Goal: Navigation & Orientation: Find specific page/section

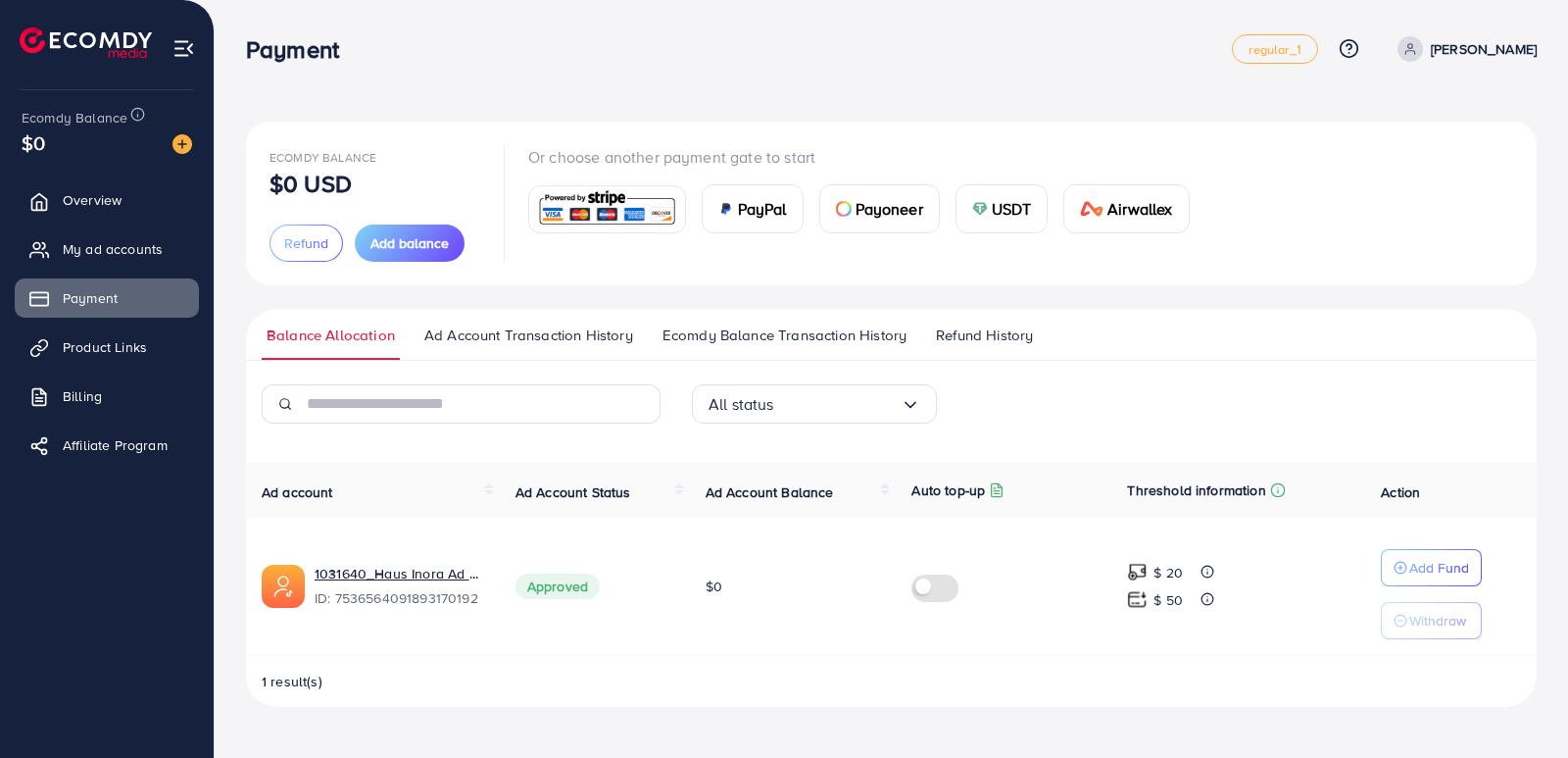
click at [1023, 328] on span "Refund History" at bounding box center [984, 336] width 97 height 22
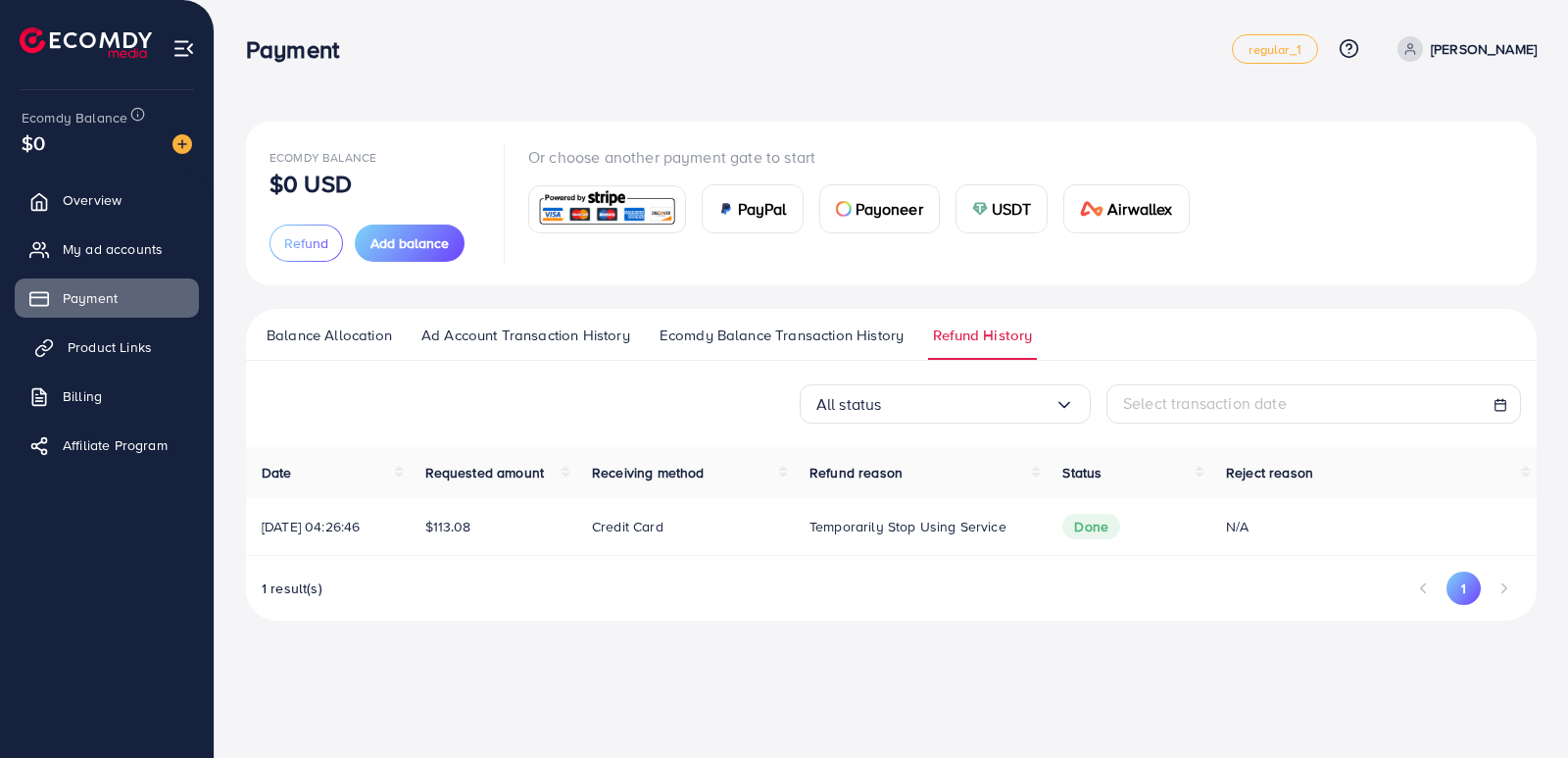
click at [101, 351] on span "Product Links" at bounding box center [110, 347] width 84 height 20
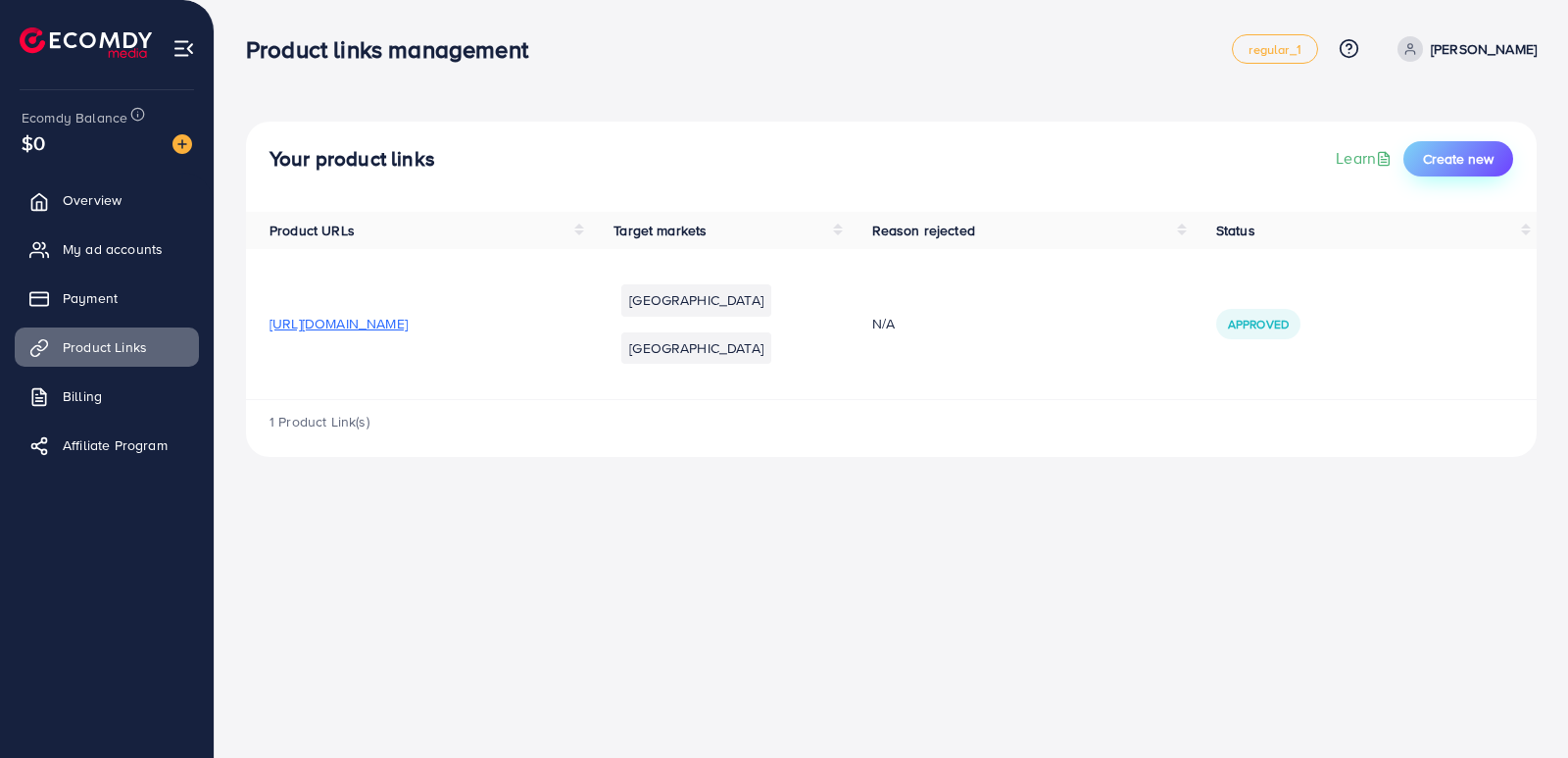
click at [1455, 163] on span "Create new" at bounding box center [1458, 159] width 71 height 20
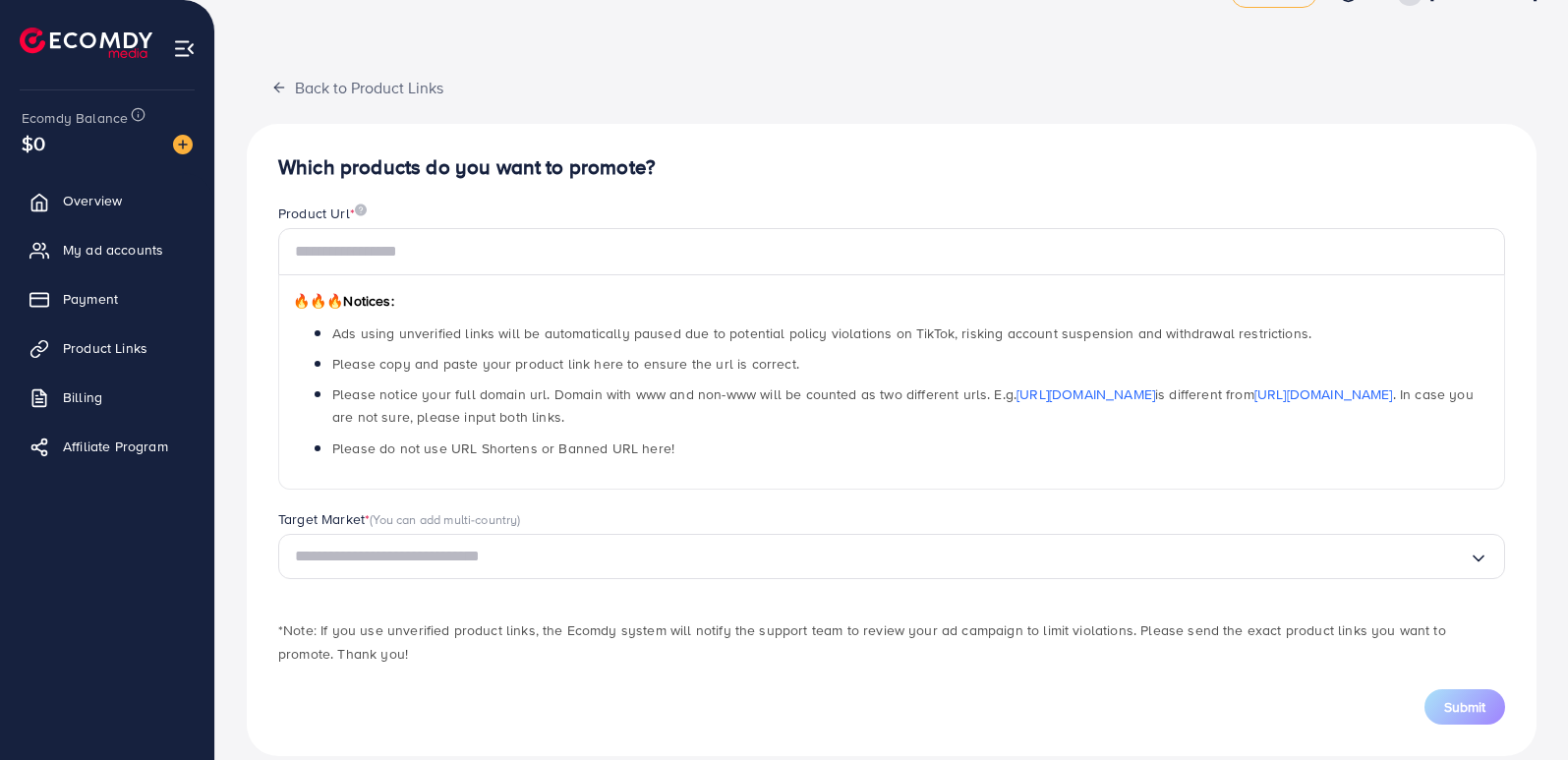
scroll to position [83, 0]
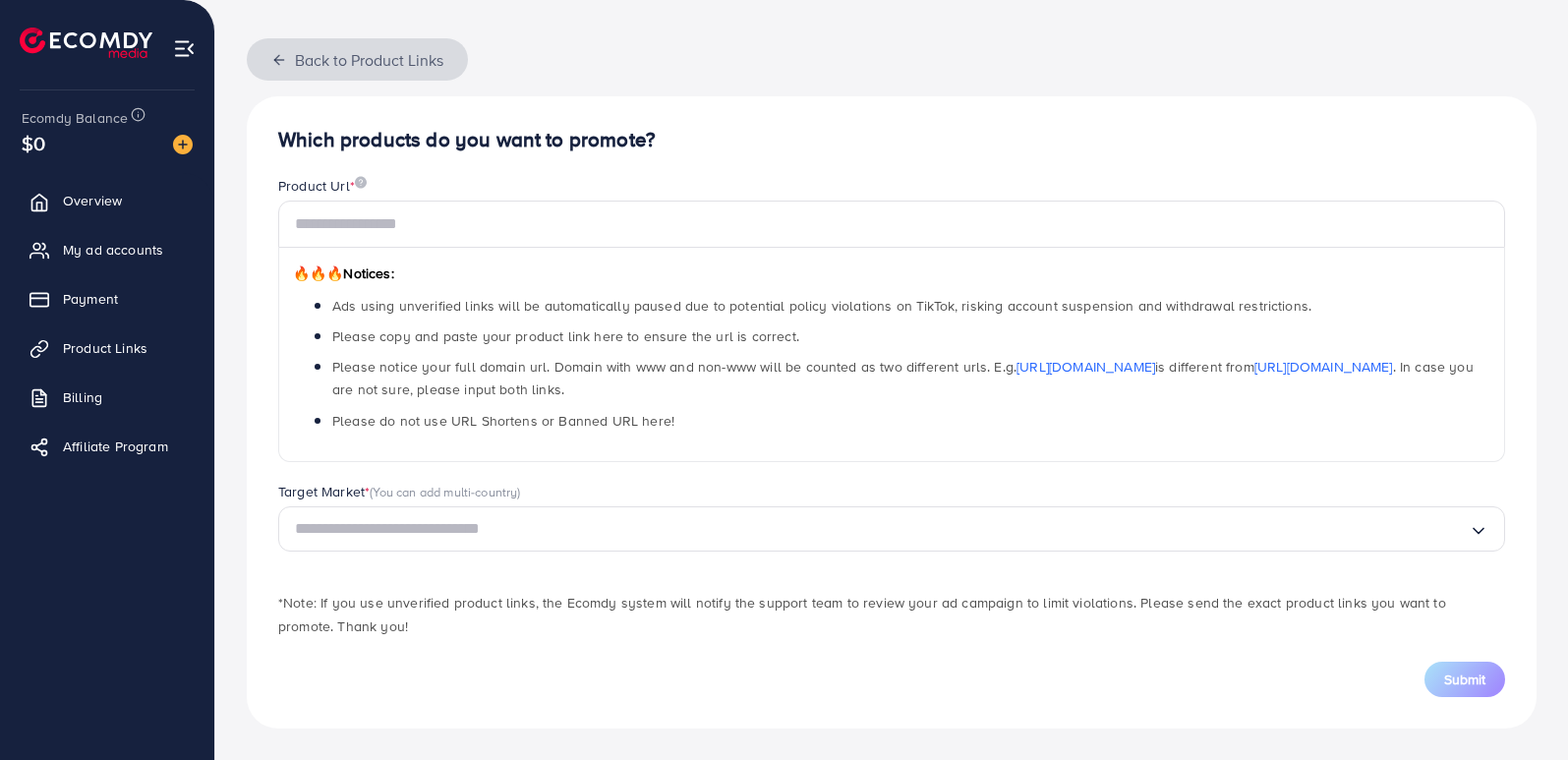
click at [282, 64] on icon "button" at bounding box center [279, 60] width 16 height 16
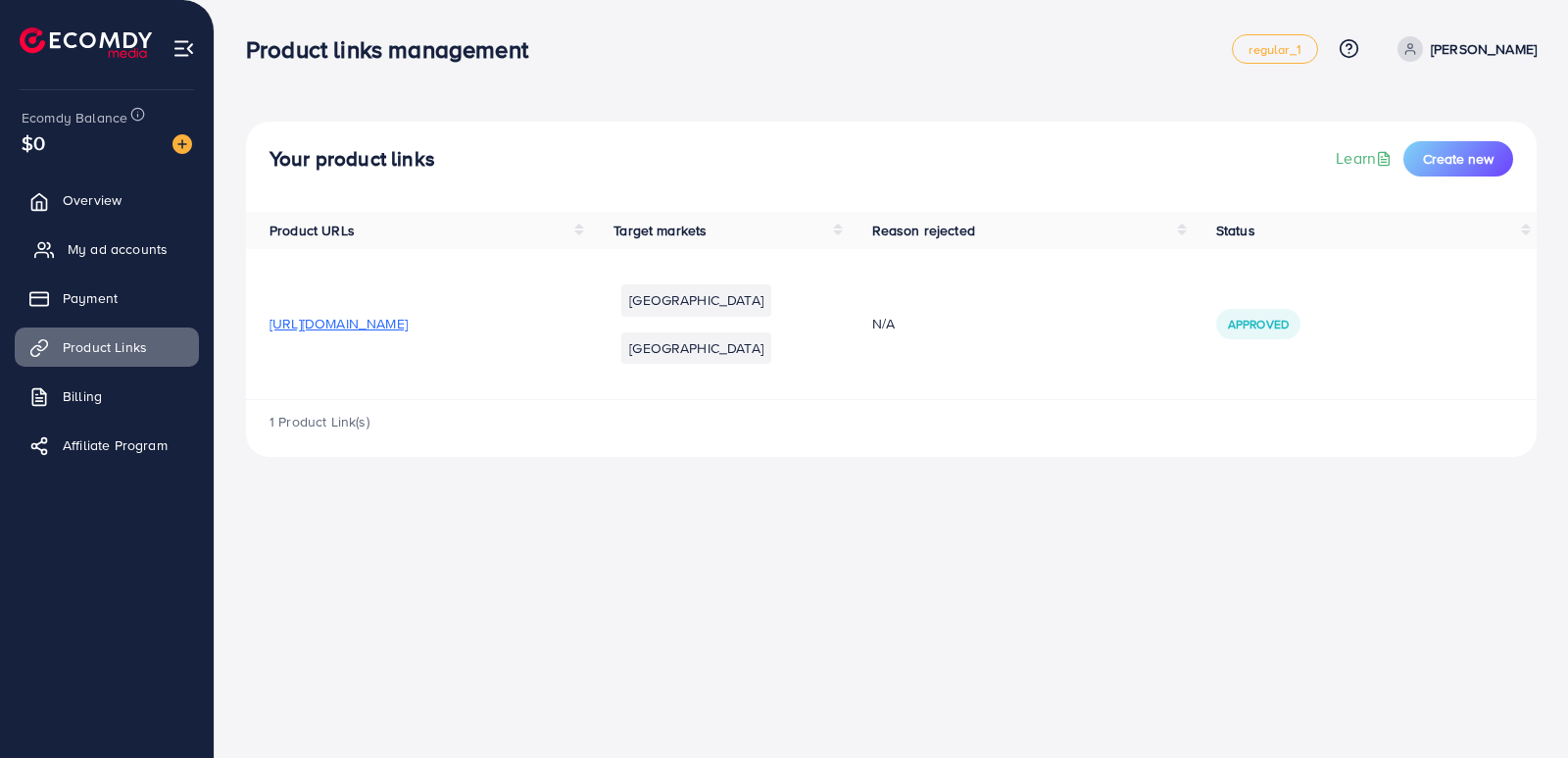
click at [126, 250] on span "My ad accounts" at bounding box center [117, 249] width 100 height 20
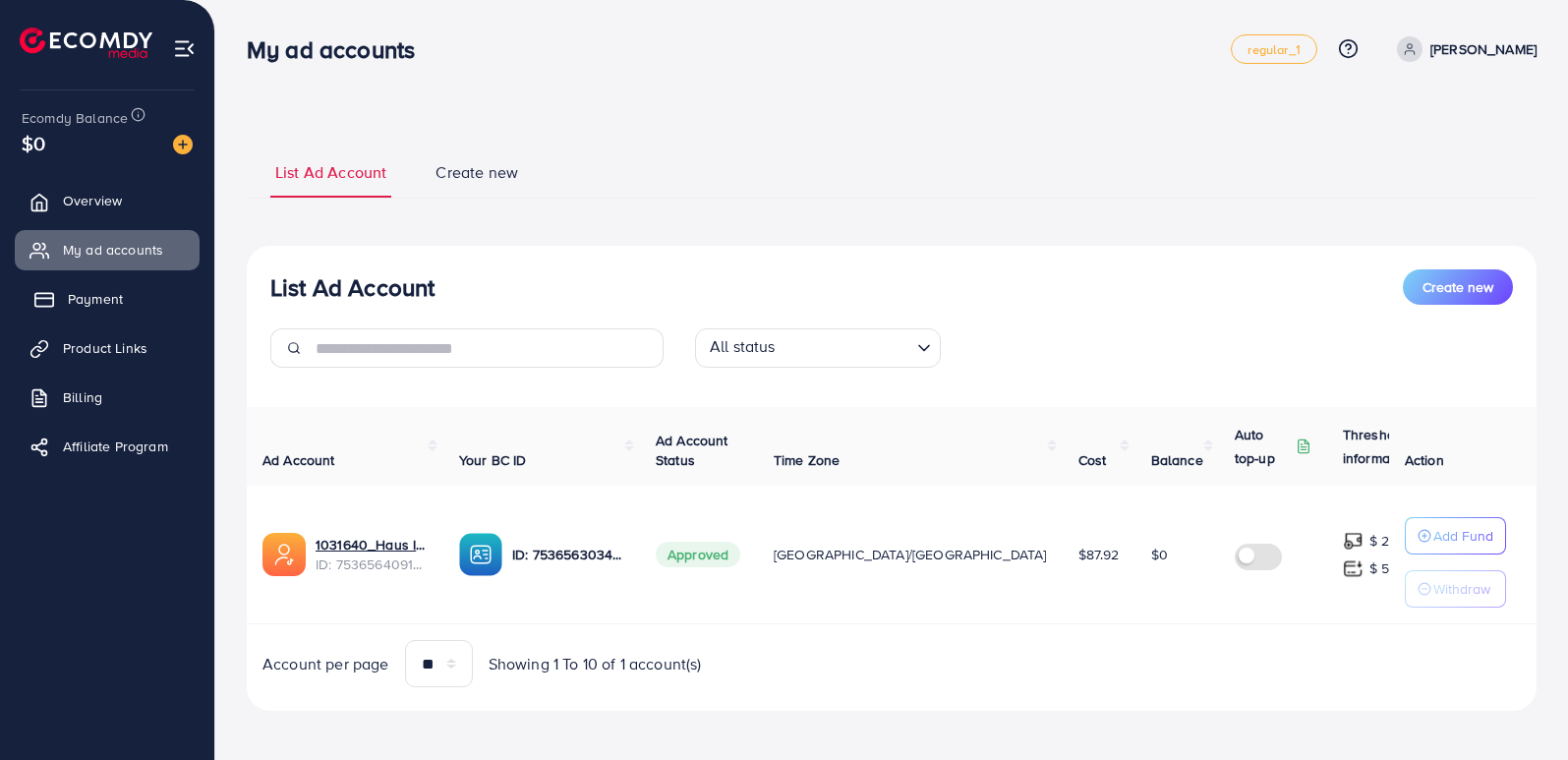
click at [93, 305] on span "Payment" at bounding box center [96, 299] width 55 height 20
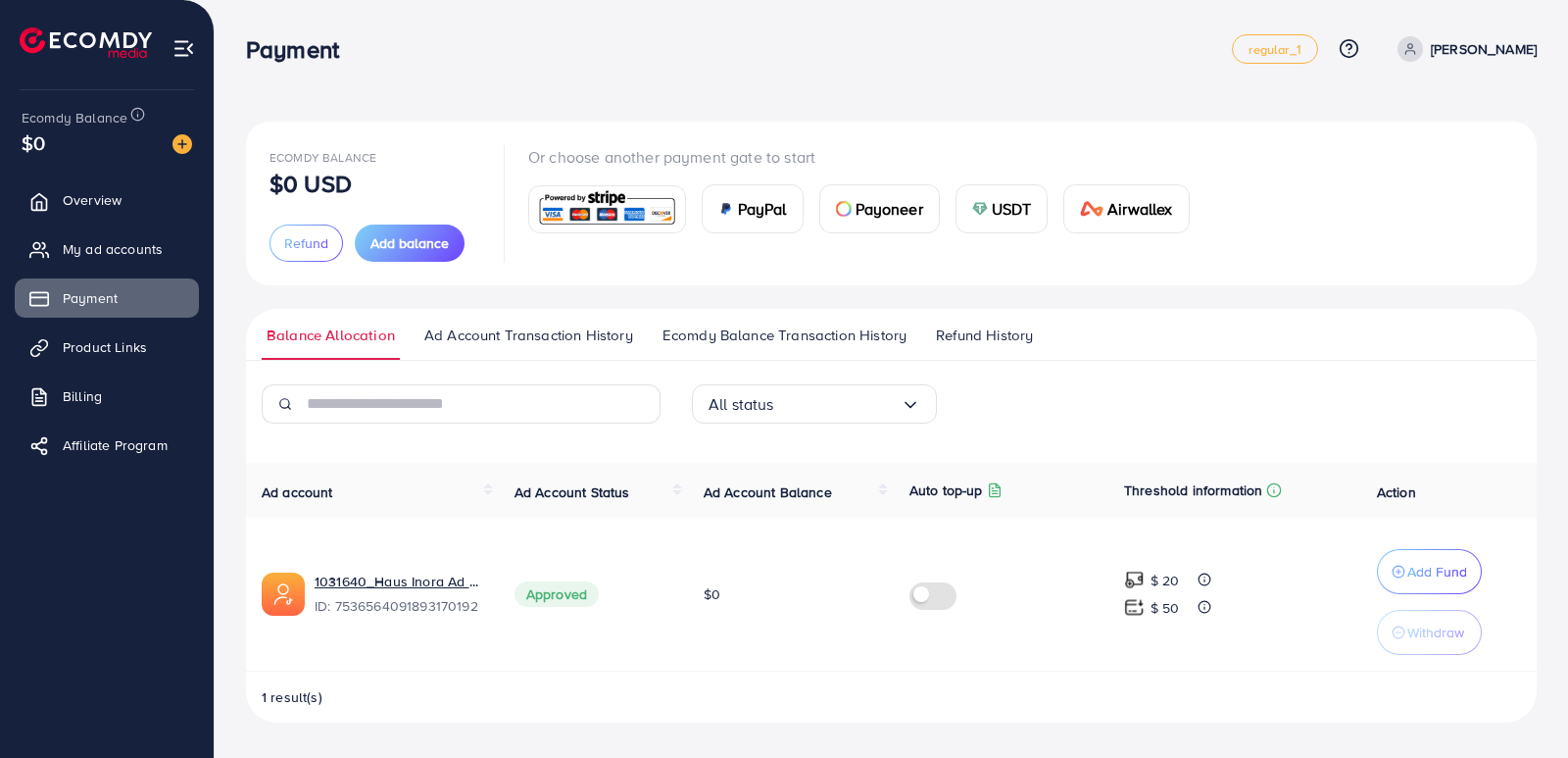
click at [970, 335] on span "Refund History" at bounding box center [984, 336] width 97 height 22
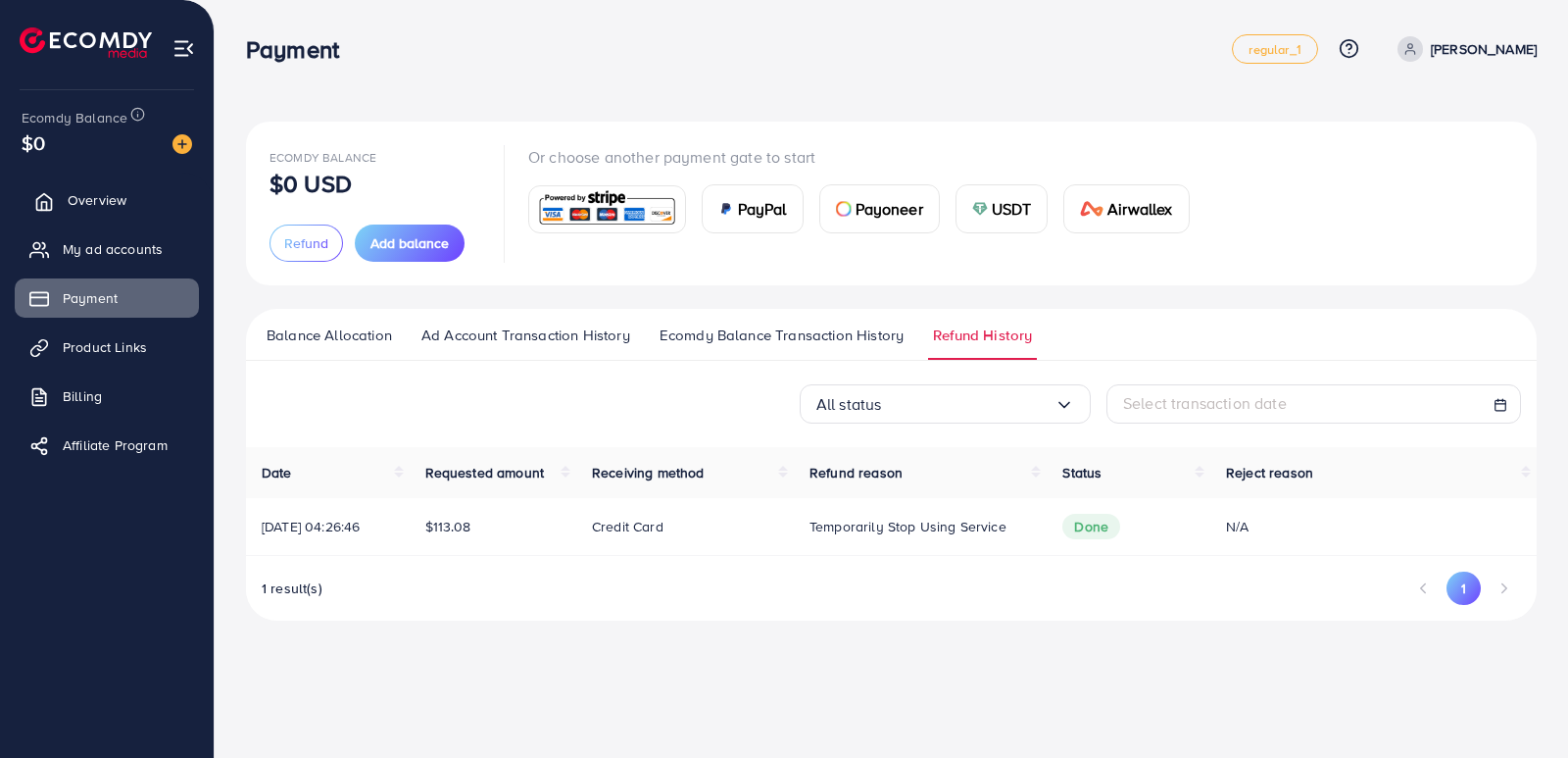
click at [114, 195] on span "Overview" at bounding box center [98, 200] width 59 height 20
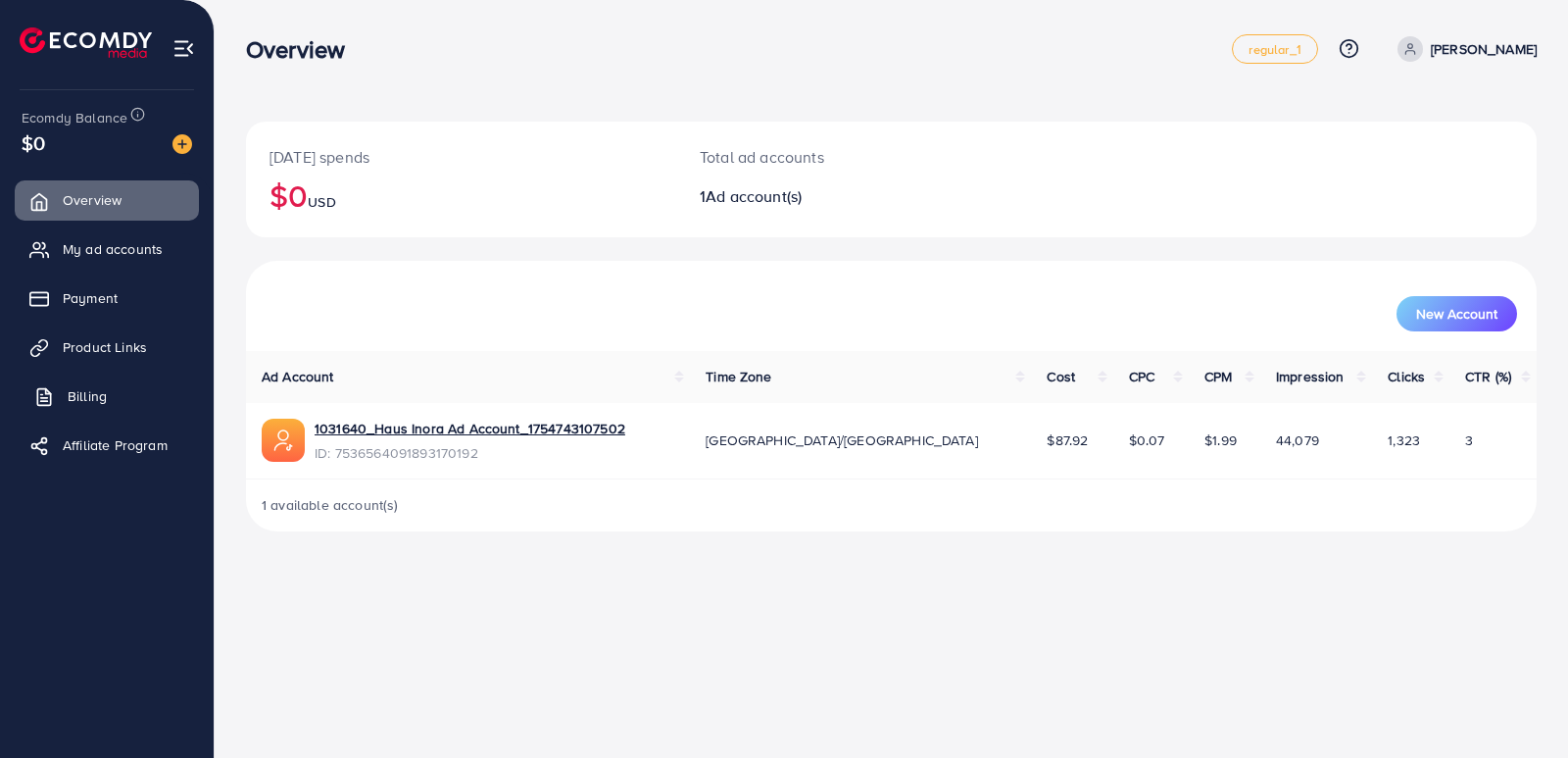
click at [84, 384] on link "Billing" at bounding box center [107, 396] width 185 height 39
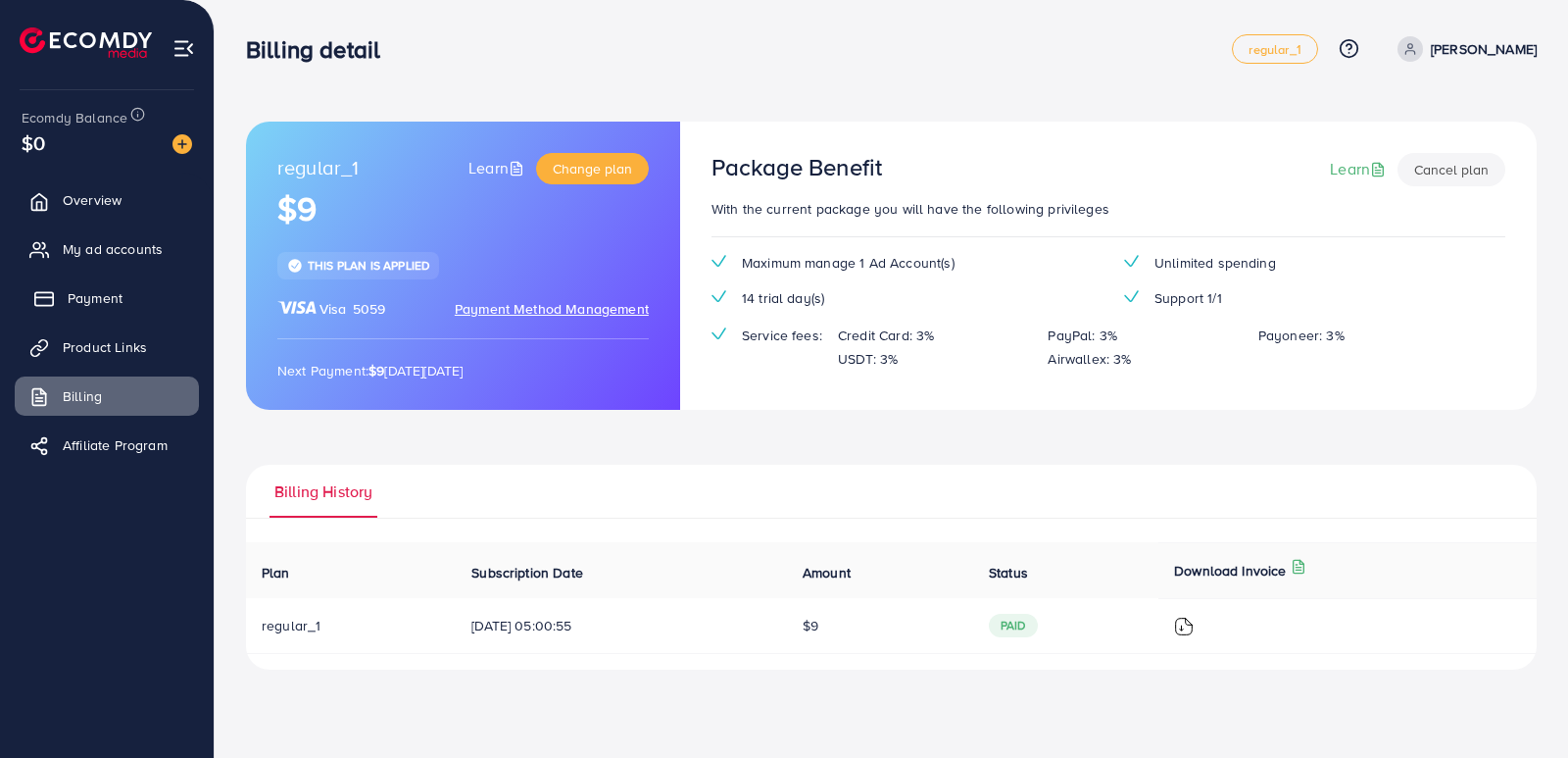
click at [90, 303] on span "Payment" at bounding box center [96, 298] width 55 height 20
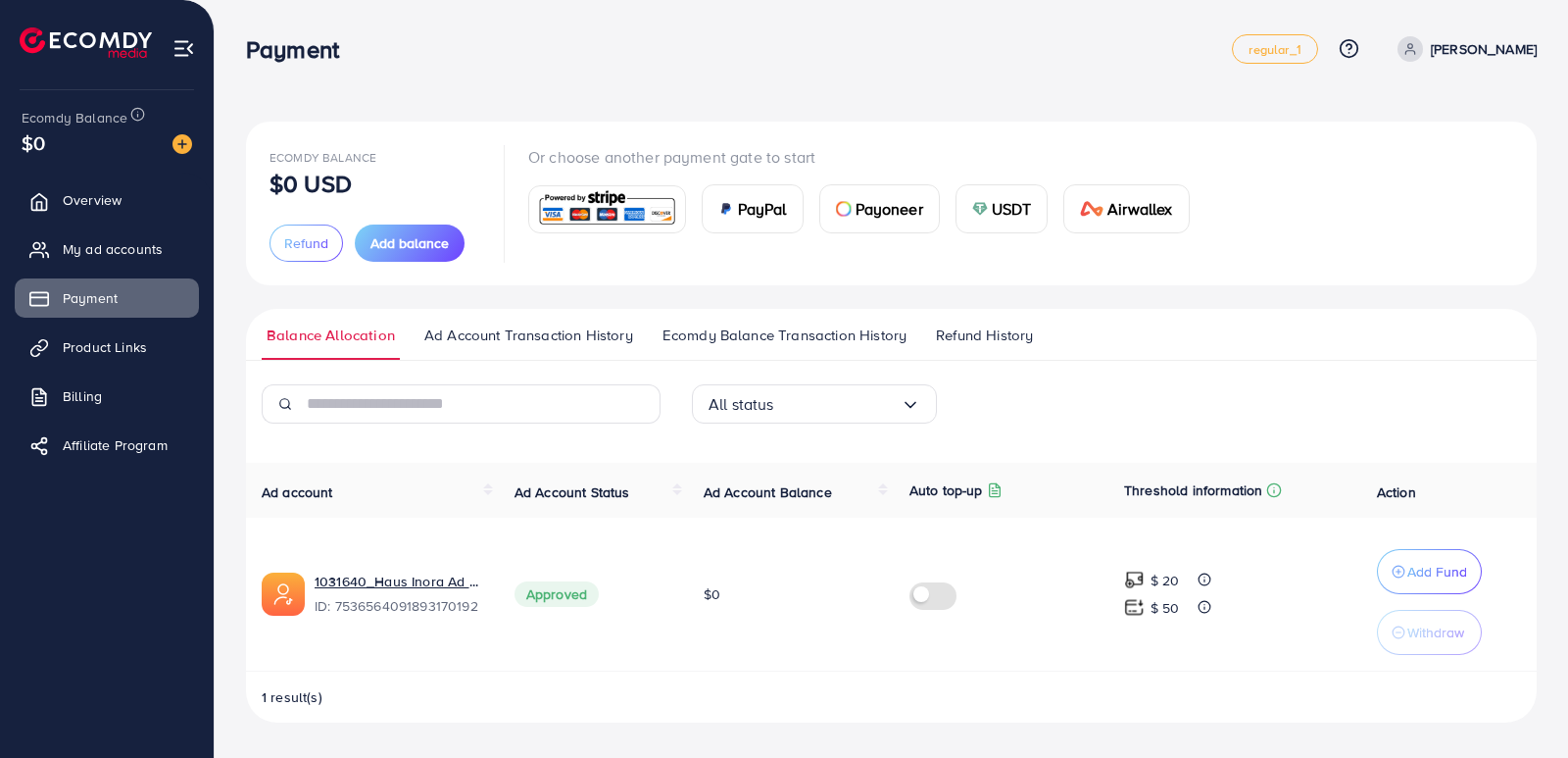
click at [1020, 328] on span "Refund History" at bounding box center [984, 336] width 97 height 22
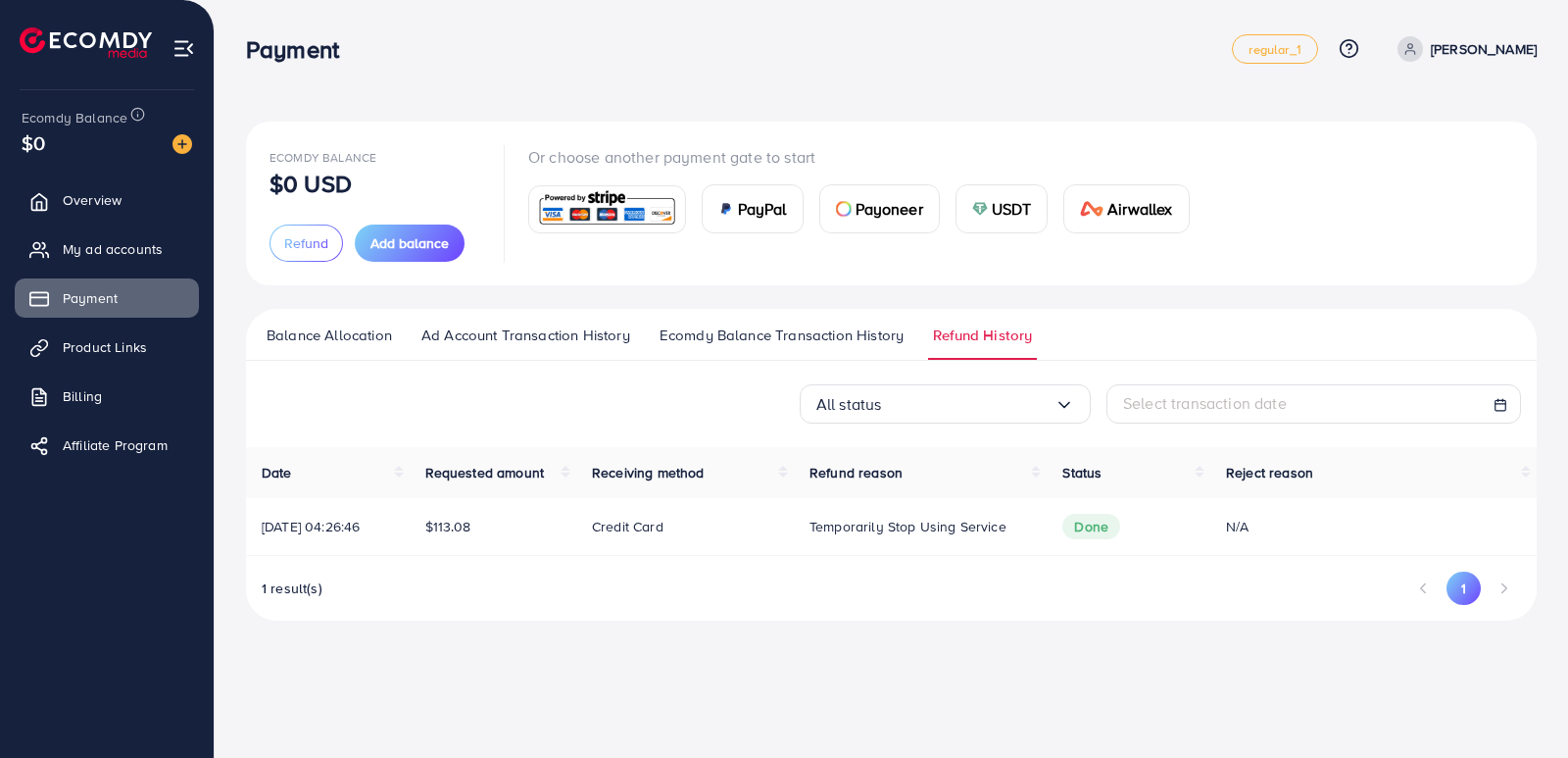
click at [878, 659] on div "Payment regular_1 Help Center Contact Support Plans and Pricing Term and policy…" at bounding box center [784, 379] width 1568 height 758
click at [92, 391] on span "Billing" at bounding box center [88, 396] width 39 height 20
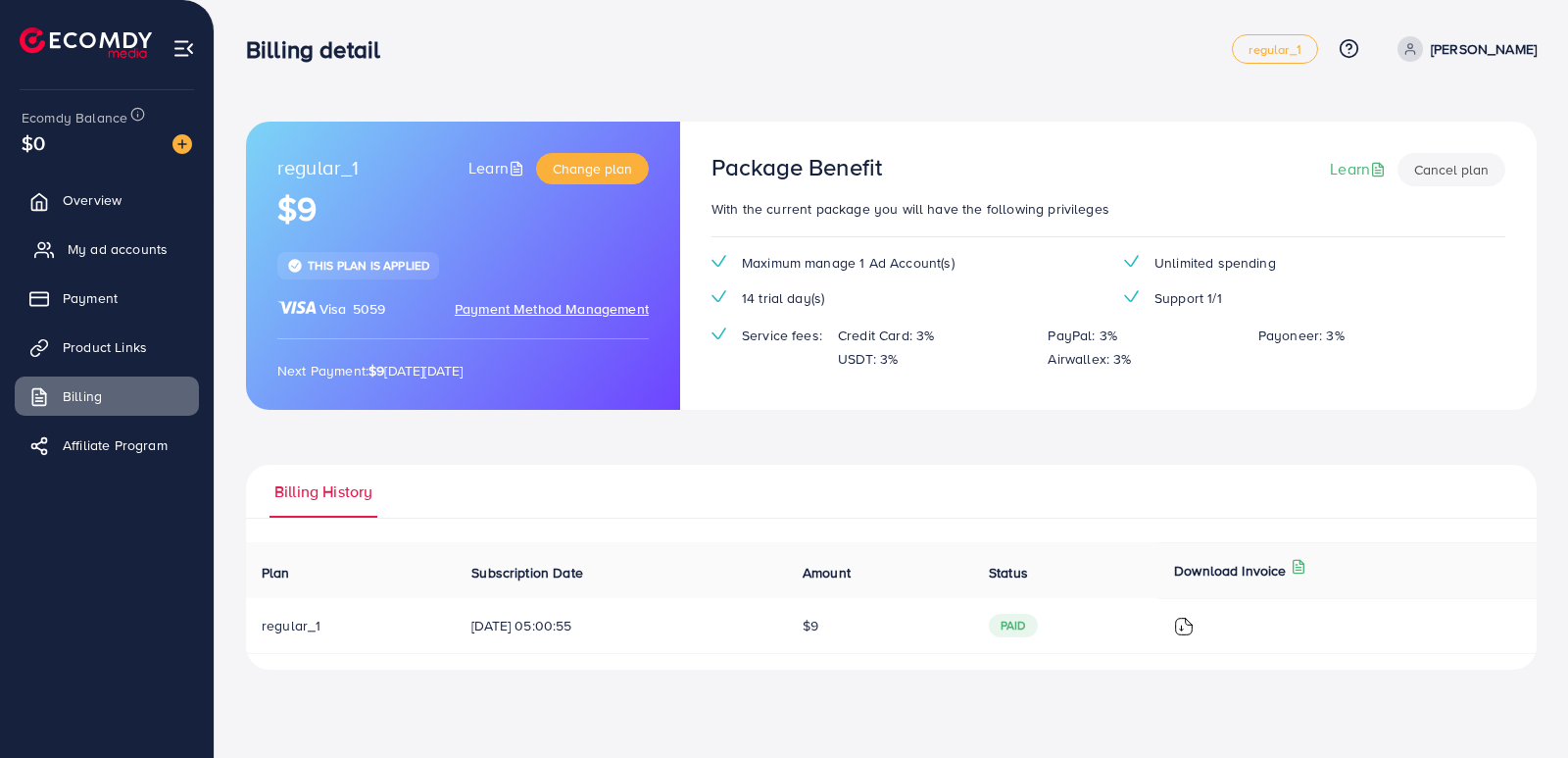
click at [138, 256] on span "My ad accounts" at bounding box center [117, 249] width 100 height 20
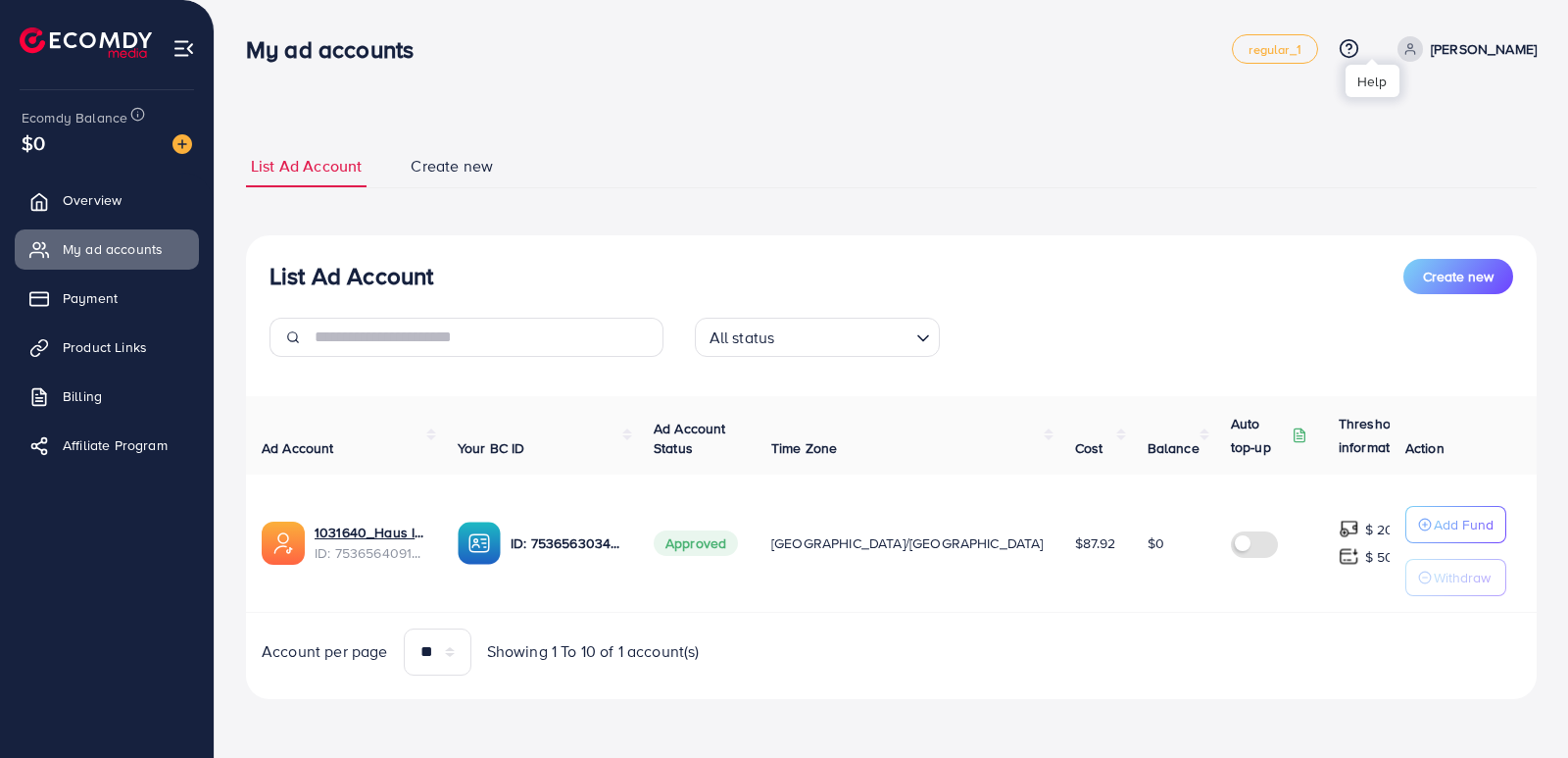
click at [1359, 47] on icon at bounding box center [1349, 48] width 21 height 21
click at [1303, 107] on span "Help Center" at bounding box center [1259, 110] width 85 height 24
click at [1359, 55] on link at bounding box center [1345, 48] width 29 height 21
click at [1303, 159] on span "Contact Support" at bounding box center [1274, 154] width 114 height 24
